Goal: Find specific page/section: Find specific page/section

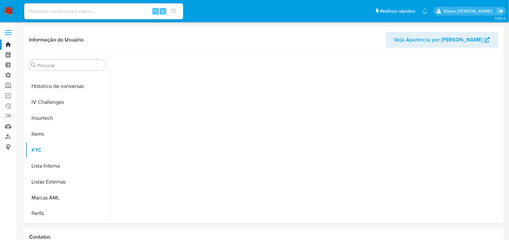
scroll to position [280, 0]
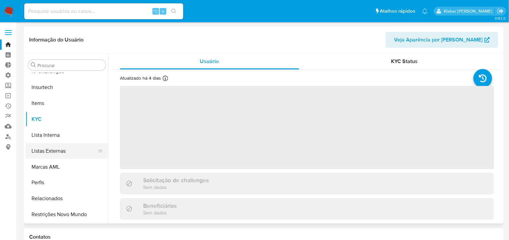
select select "10"
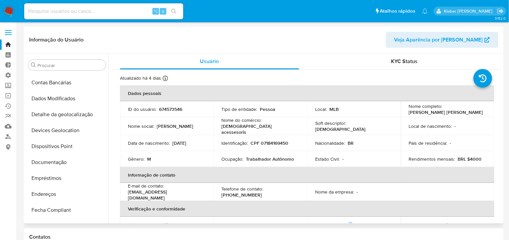
scroll to position [43, 0]
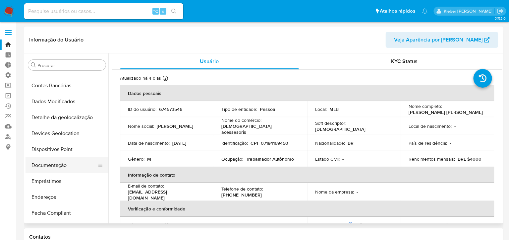
click at [57, 165] on button "Documentação" at bounding box center [65, 165] width 78 height 16
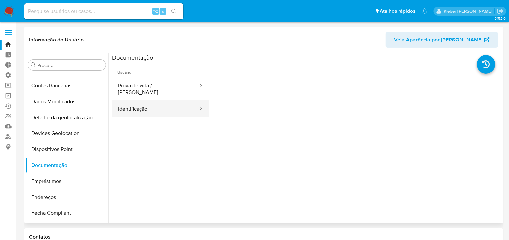
click at [176, 104] on button "Identificação" at bounding box center [155, 108] width 87 height 17
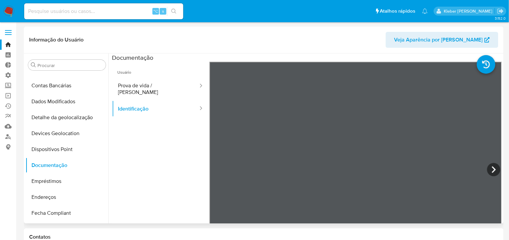
click at [199, 158] on ul "Usuário Prova de vida / Selfie Identificação" at bounding box center [160, 157] width 97 height 191
click at [264, 181] on div "Usuário Prova de vida / Selfie Identificação" at bounding box center [307, 168] width 390 height 212
click at [171, 87] on button "Prova de vida / [PERSON_NAME]" at bounding box center [155, 89] width 87 height 23
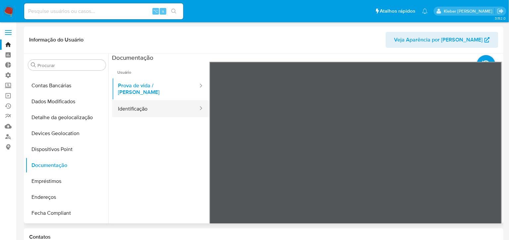
click at [155, 100] on button "Identificação" at bounding box center [155, 108] width 87 height 17
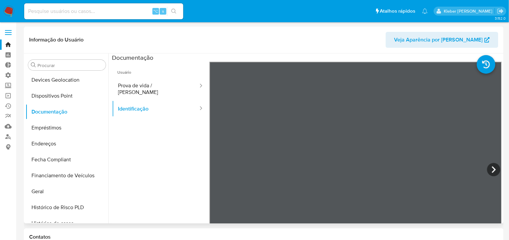
scroll to position [101, 0]
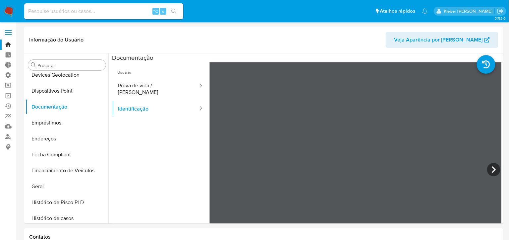
click at [74, 8] on input at bounding box center [103, 11] width 159 height 9
paste input "249481112"
type input "249481112"
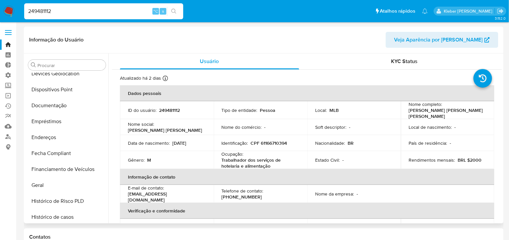
select select "10"
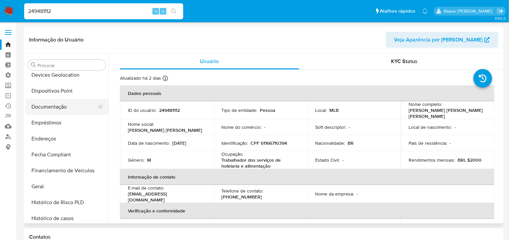
click at [67, 107] on button "Documentação" at bounding box center [65, 107] width 78 height 16
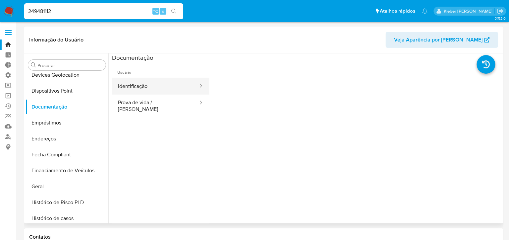
click at [173, 89] on button "Identificação" at bounding box center [155, 86] width 87 height 17
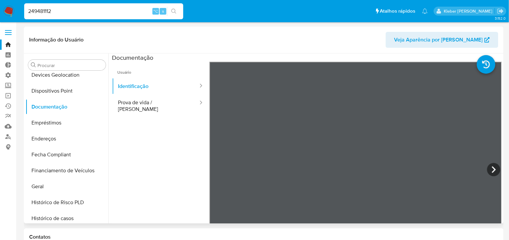
drag, startPoint x: 348, startPoint y: 120, endPoint x: 309, endPoint y: 140, distance: 44.5
click at [309, 140] on div at bounding box center [355, 170] width 293 height 217
click at [179, 97] on button "Prova de vida / [PERSON_NAME]" at bounding box center [155, 105] width 87 height 23
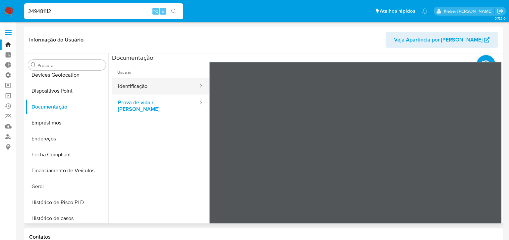
click at [172, 86] on button "Identificação" at bounding box center [155, 86] width 87 height 17
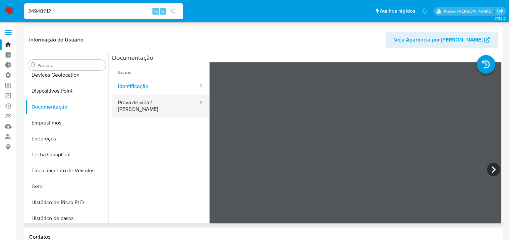
click at [158, 102] on button "Prova de vida / [PERSON_NAME]" at bounding box center [155, 105] width 87 height 23
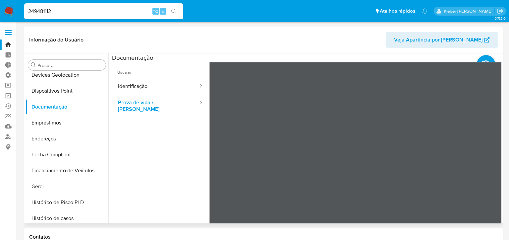
click at [340, 49] on div "Informação do Usuário Veja Aparência por Pessoa Procurar Adiantamentos de Dinhe…" at bounding box center [264, 125] width 480 height 197
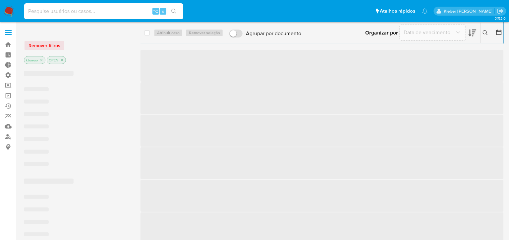
click at [94, 11] on input at bounding box center [103, 11] width 159 height 9
paste input "22530272"
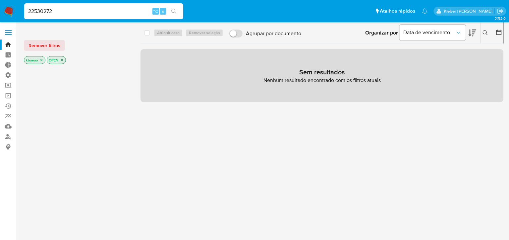
type input "22530272"
click at [174, 10] on icon "search-icon" at bounding box center [173, 11] width 5 height 5
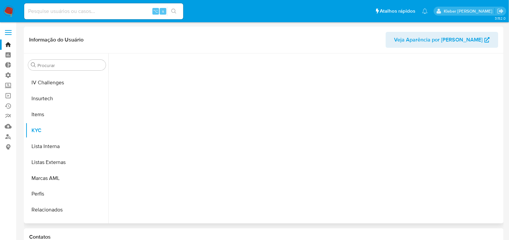
scroll to position [280, 0]
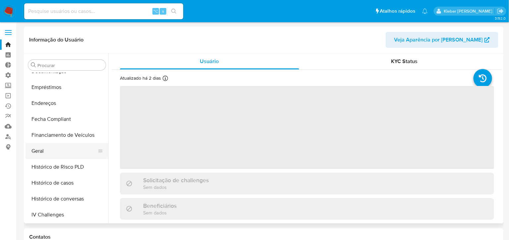
select select "10"
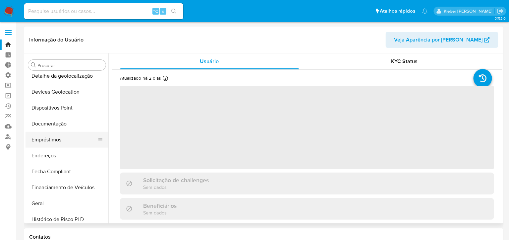
scroll to position [66, 0]
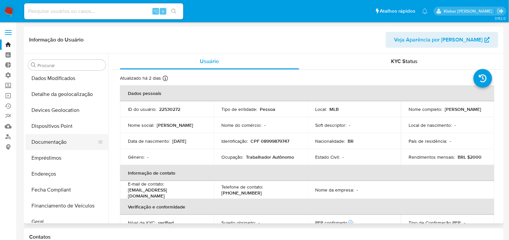
click at [57, 141] on button "Documentação" at bounding box center [65, 142] width 78 height 16
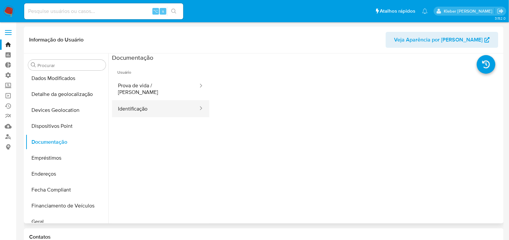
click at [169, 107] on button "Identificação" at bounding box center [155, 108] width 87 height 17
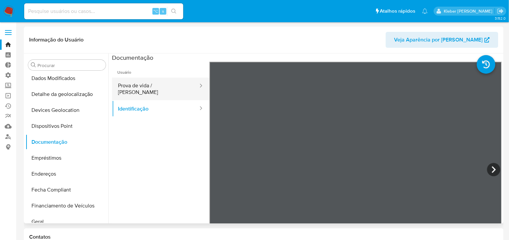
click at [163, 87] on button "Prova de vida / [PERSON_NAME]" at bounding box center [155, 89] width 87 height 23
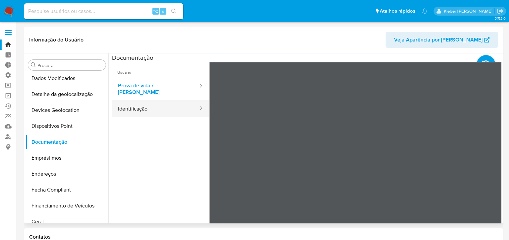
click at [171, 104] on button "Identificação" at bounding box center [155, 108] width 87 height 17
drag, startPoint x: 171, startPoint y: 104, endPoint x: 187, endPoint y: 104, distance: 15.9
click at [187, 104] on button "Identificação" at bounding box center [155, 108] width 87 height 17
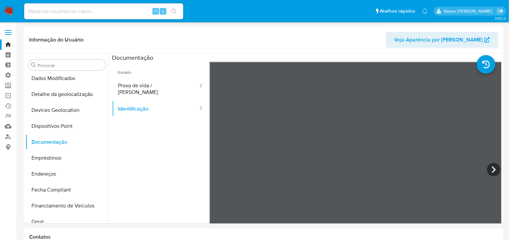
drag, startPoint x: 505, startPoint y: 194, endPoint x: 501, endPoint y: 209, distance: 16.0
click at [150, 88] on button "Prova de vida / [PERSON_NAME]" at bounding box center [155, 89] width 87 height 23
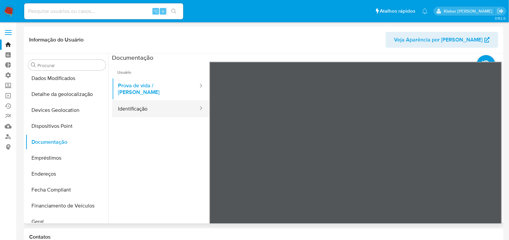
click at [155, 103] on button "Identificação" at bounding box center [155, 108] width 87 height 17
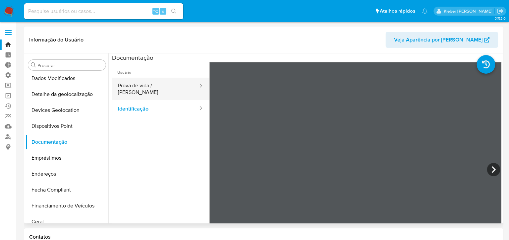
click at [154, 85] on button "Prova de vida / [PERSON_NAME]" at bounding box center [155, 89] width 87 height 23
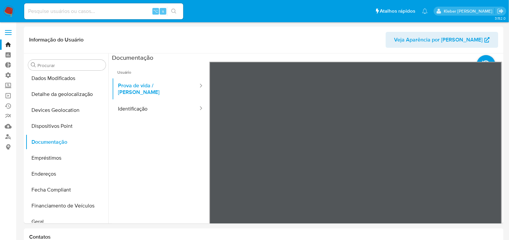
click at [99, 7] on input at bounding box center [103, 11] width 159 height 9
paste input "6055292"
type input "6055292"
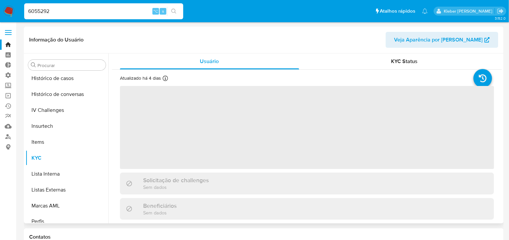
scroll to position [280, 0]
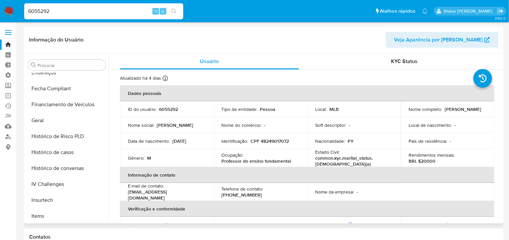
select select "10"
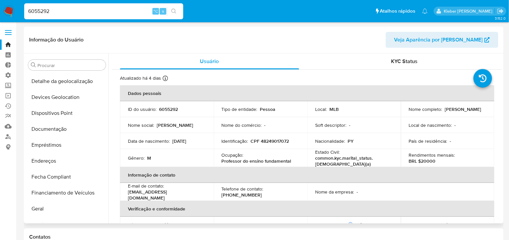
scroll to position [77, 0]
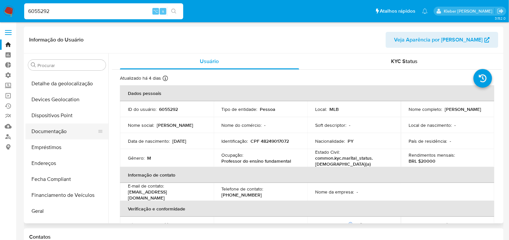
click at [55, 132] on button "Documentação" at bounding box center [65, 131] width 78 height 16
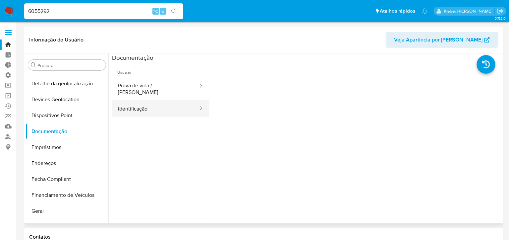
click at [172, 105] on button "Identificação" at bounding box center [155, 108] width 87 height 17
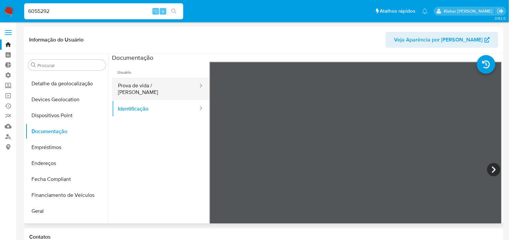
click at [158, 87] on button "Prova de vida / [PERSON_NAME]" at bounding box center [155, 89] width 87 height 23
